Goal: Task Accomplishment & Management: Use online tool/utility

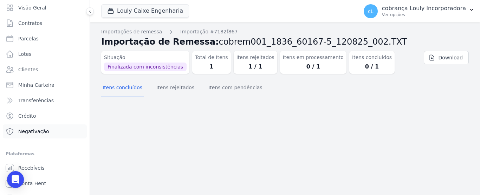
scroll to position [31, 0]
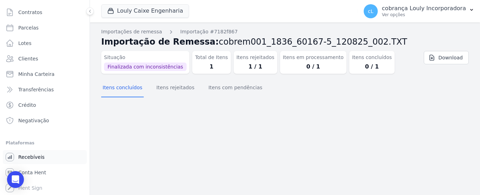
click at [41, 157] on span "Recebíveis" at bounding box center [31, 156] width 26 height 7
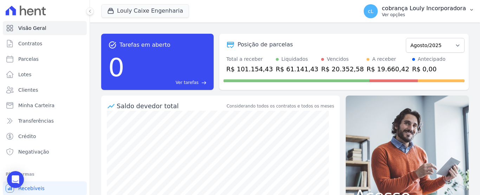
click at [473, 9] on icon "button" at bounding box center [471, 10] width 6 height 6
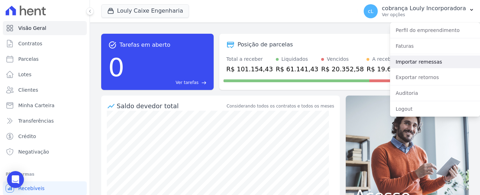
click at [407, 62] on link "Importar remessas" at bounding box center [435, 61] width 90 height 13
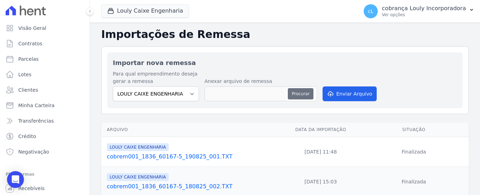
click at [306, 94] on button "Procurar" at bounding box center [300, 93] width 25 height 11
type input "cobrem001_1836_60167-5_190825_003.TXT"
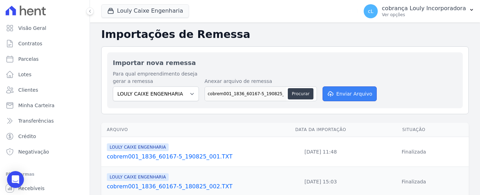
click at [363, 97] on button "Enviar Arquivo" at bounding box center [349, 93] width 54 height 15
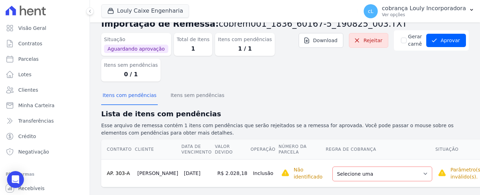
scroll to position [27, 0]
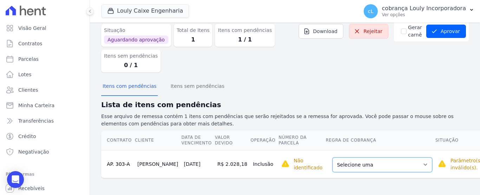
click at [394, 165] on select "Selecione uma Nova Parcela Avulsa Parcela Avulsa Existente Intercalada (6 X R$ …" at bounding box center [382, 164] width 100 height 15
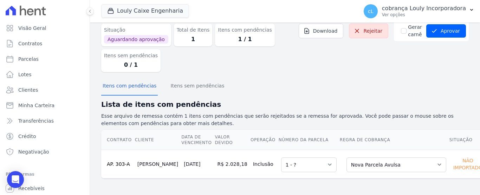
scroll to position [28, 0]
click at [444, 33] on button "Aprovar" at bounding box center [446, 30] width 40 height 13
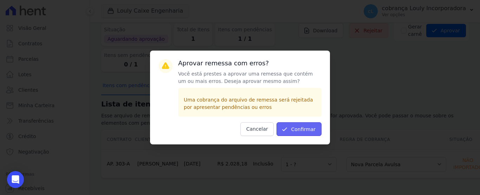
click at [309, 130] on button "Confirmar" at bounding box center [298, 129] width 45 height 14
